Goal: Check status: Check status

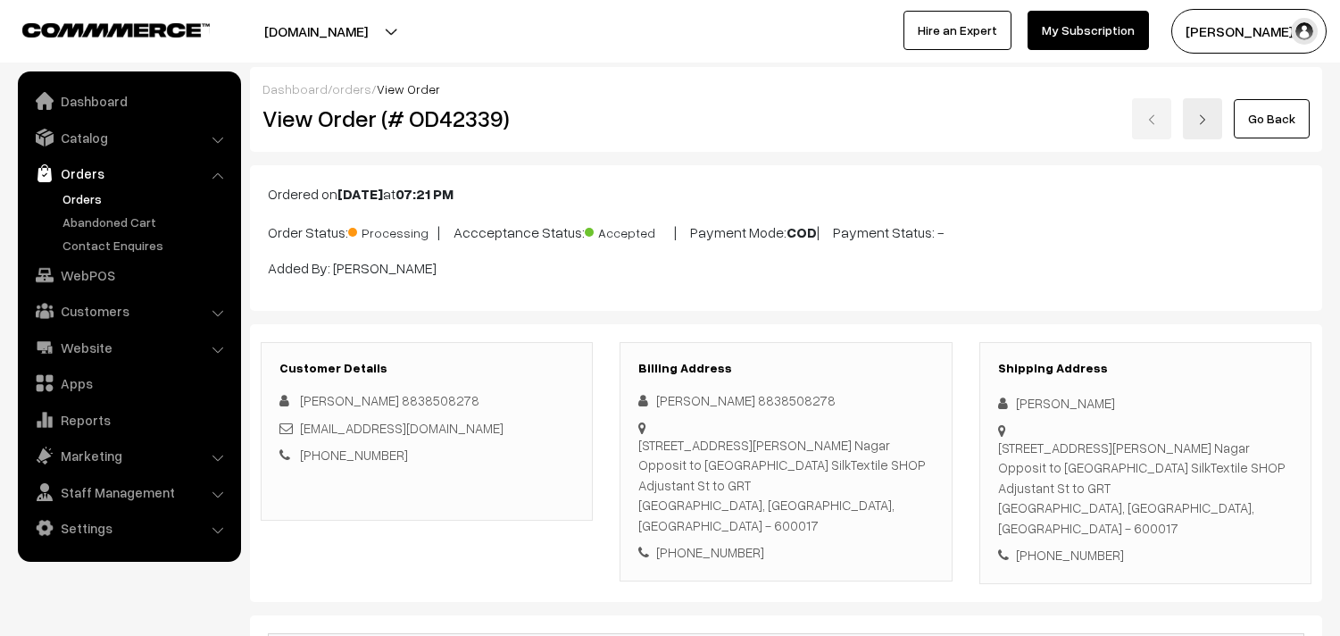
scroll to position [297, 0]
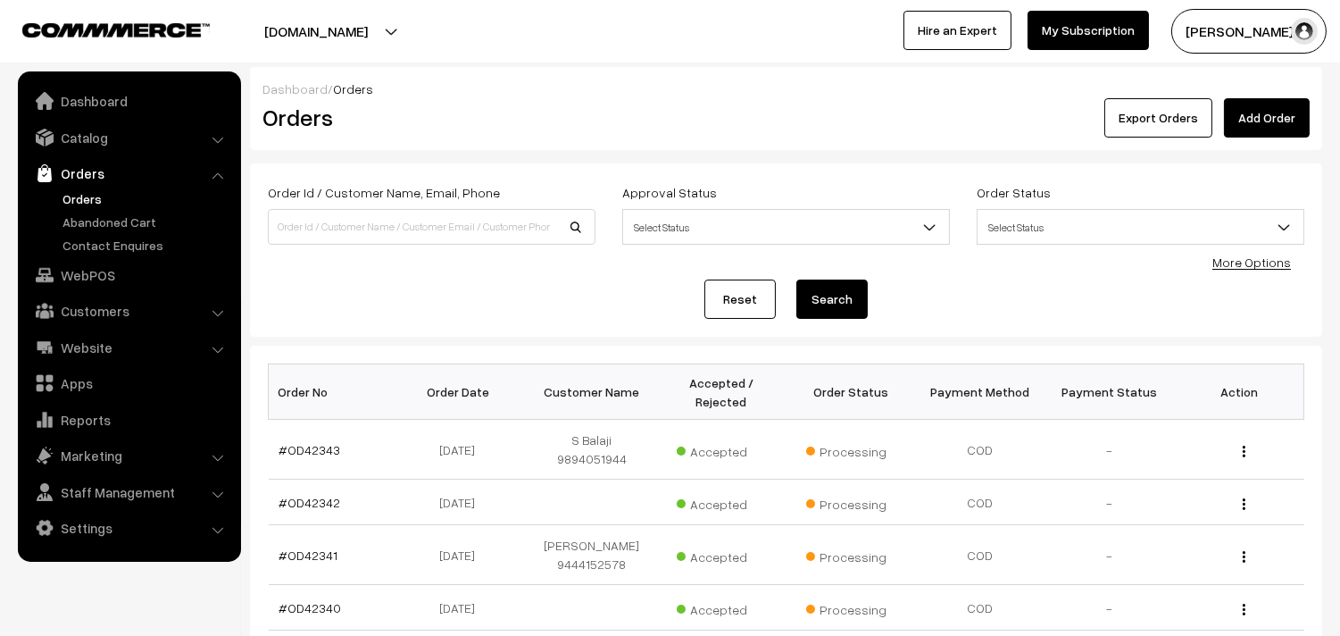
click at [85, 187] on link "Orders" at bounding box center [128, 173] width 212 height 32
click at [87, 203] on link "Orders" at bounding box center [146, 198] width 177 height 19
click at [95, 195] on link "Orders" at bounding box center [146, 198] width 177 height 19
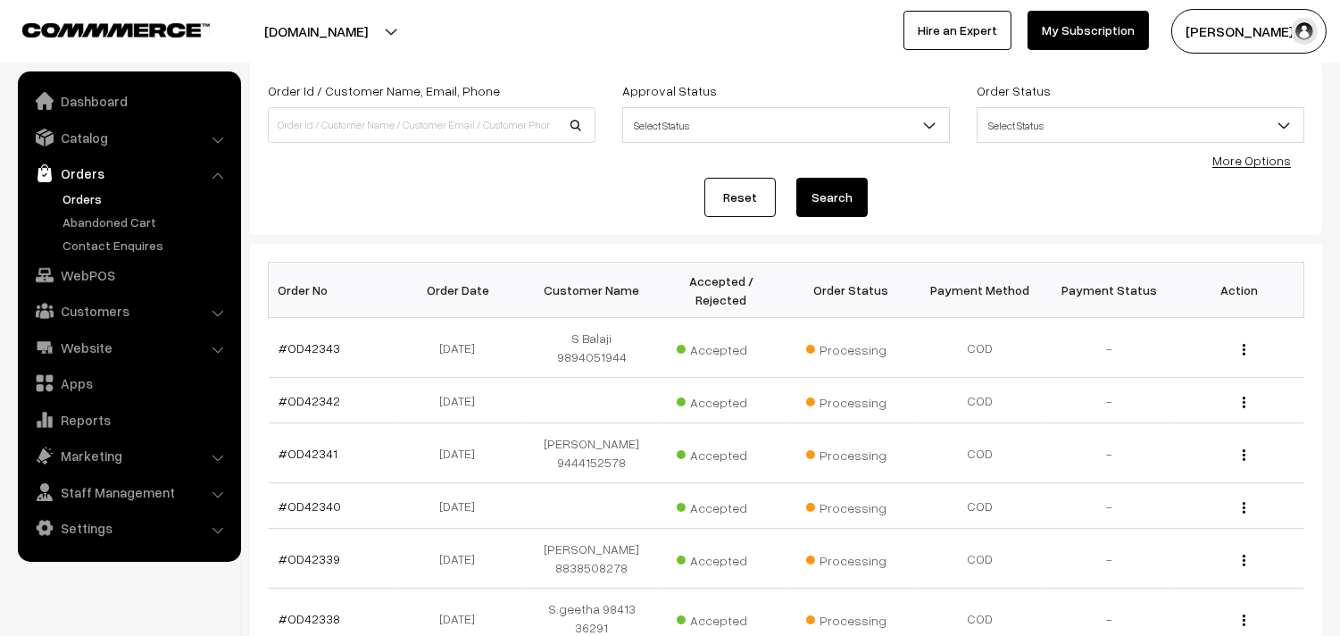
scroll to position [198, 0]
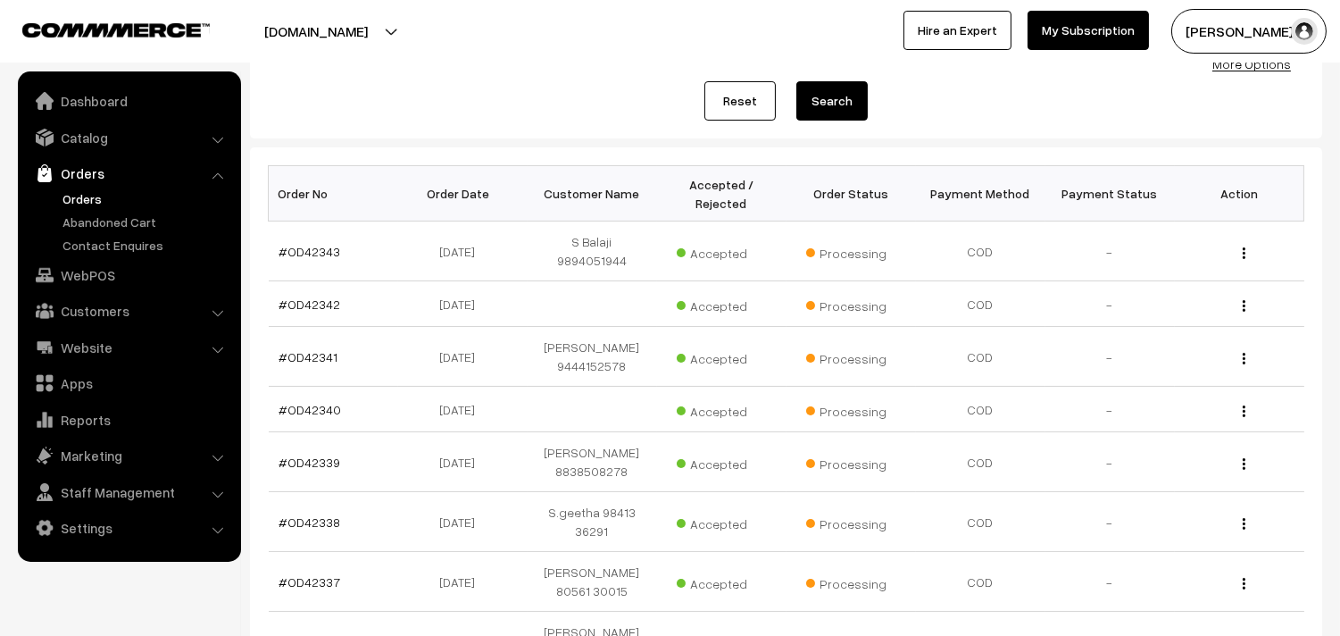
click at [80, 200] on link "Orders" at bounding box center [146, 198] width 177 height 19
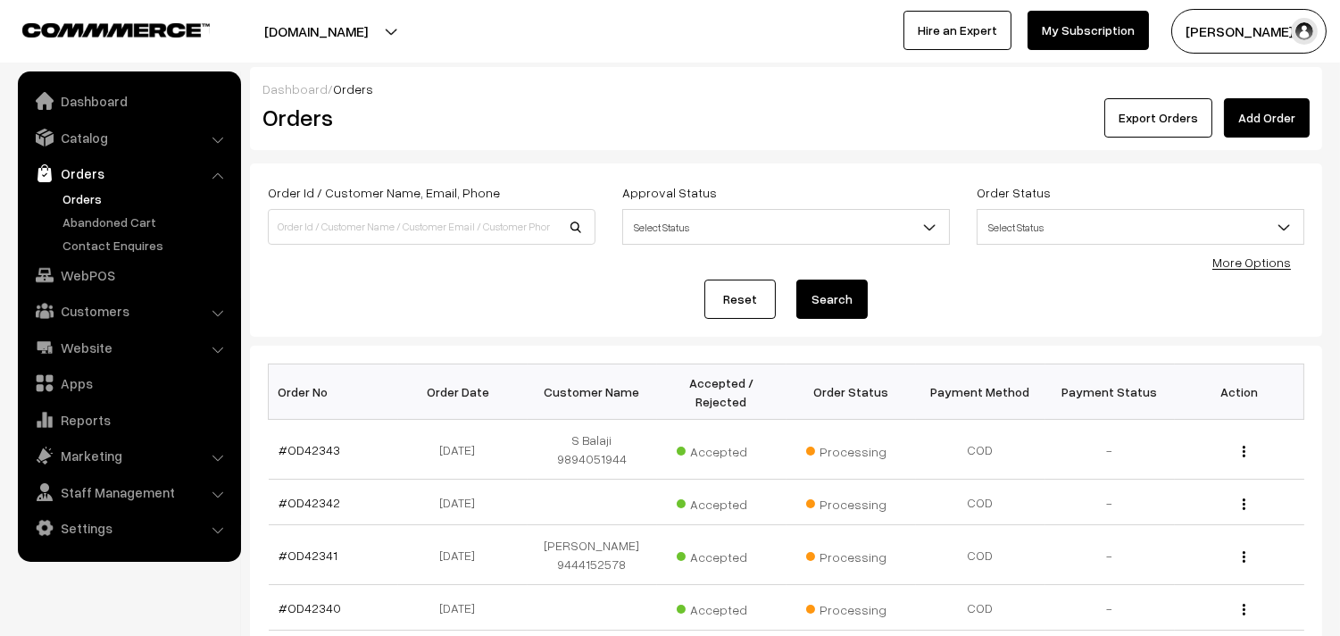
click at [90, 192] on link "Orders" at bounding box center [146, 198] width 177 height 19
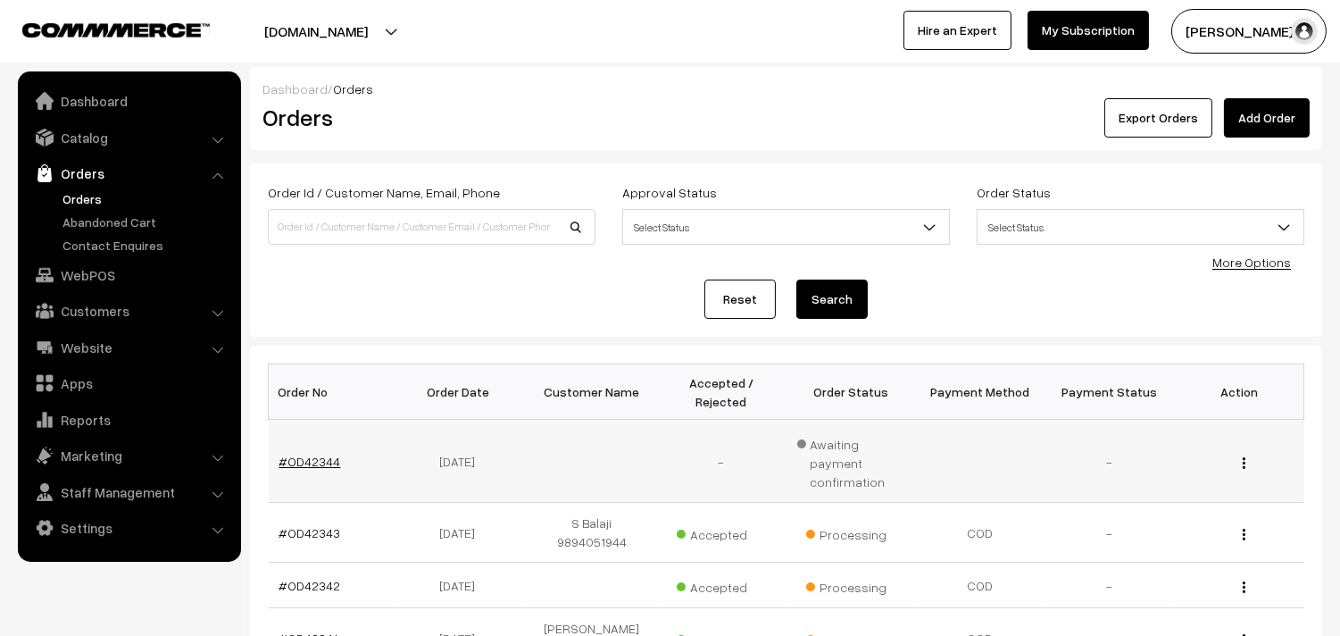
click at [306, 453] on link "#OD42344" at bounding box center [310, 460] width 62 height 15
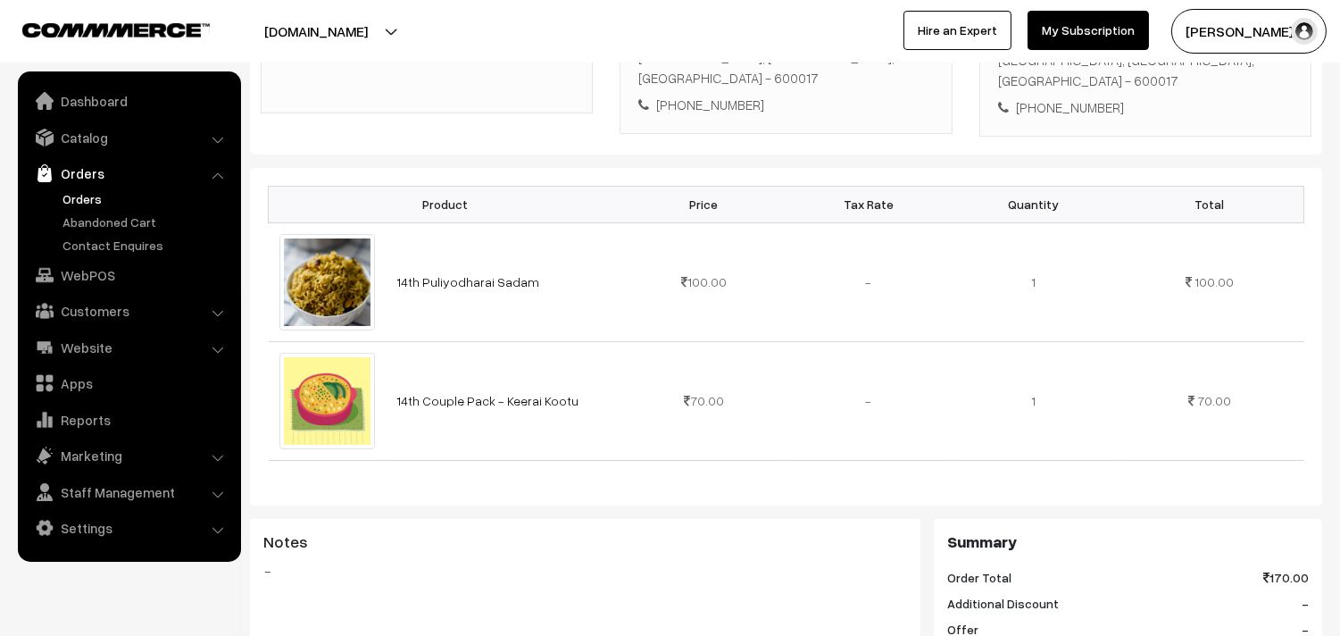
scroll to position [495, 0]
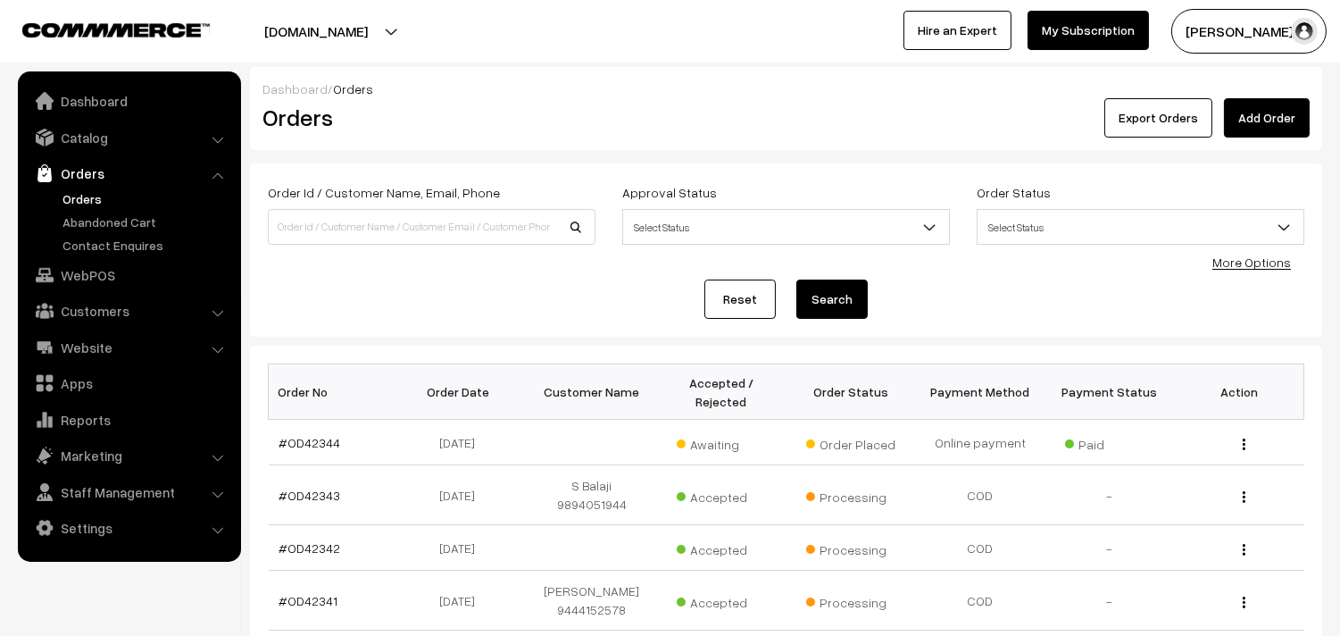
click at [78, 198] on link "Orders" at bounding box center [146, 198] width 177 height 19
click at [87, 198] on link "Orders" at bounding box center [146, 198] width 177 height 19
